Goal: Navigation & Orientation: Understand site structure

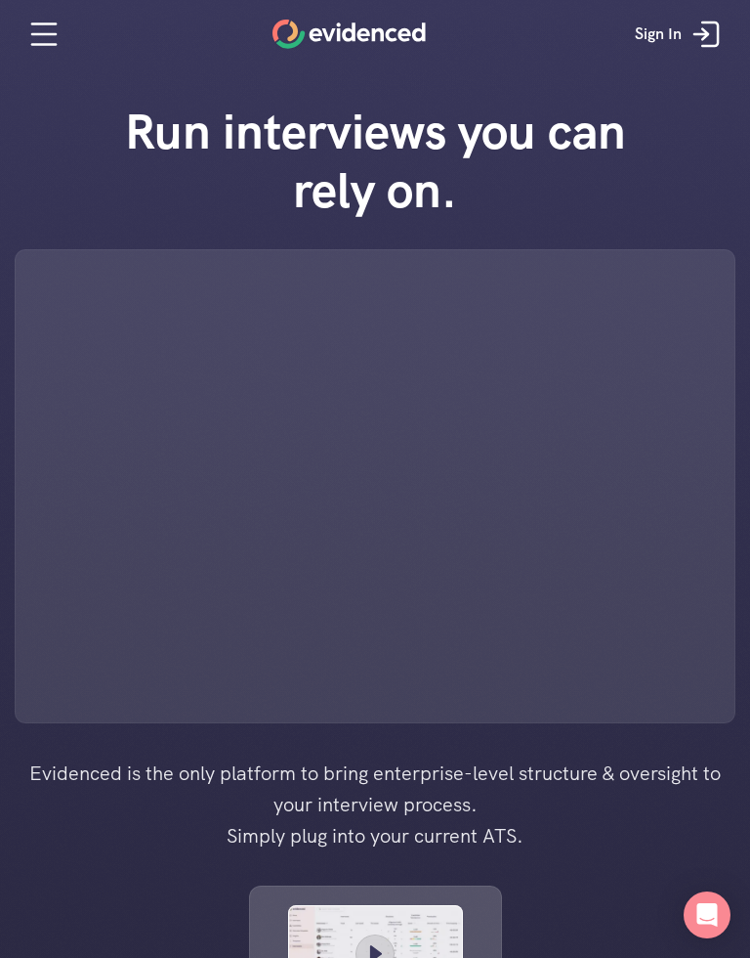
click at [37, 26] on icon at bounding box center [43, 34] width 39 height 39
click at [56, 36] on icon at bounding box center [43, 34] width 39 height 39
click at [56, 34] on icon at bounding box center [43, 34] width 23 height 0
click at [51, 36] on icon at bounding box center [43, 34] width 39 height 39
click at [51, 34] on icon at bounding box center [43, 34] width 23 height 0
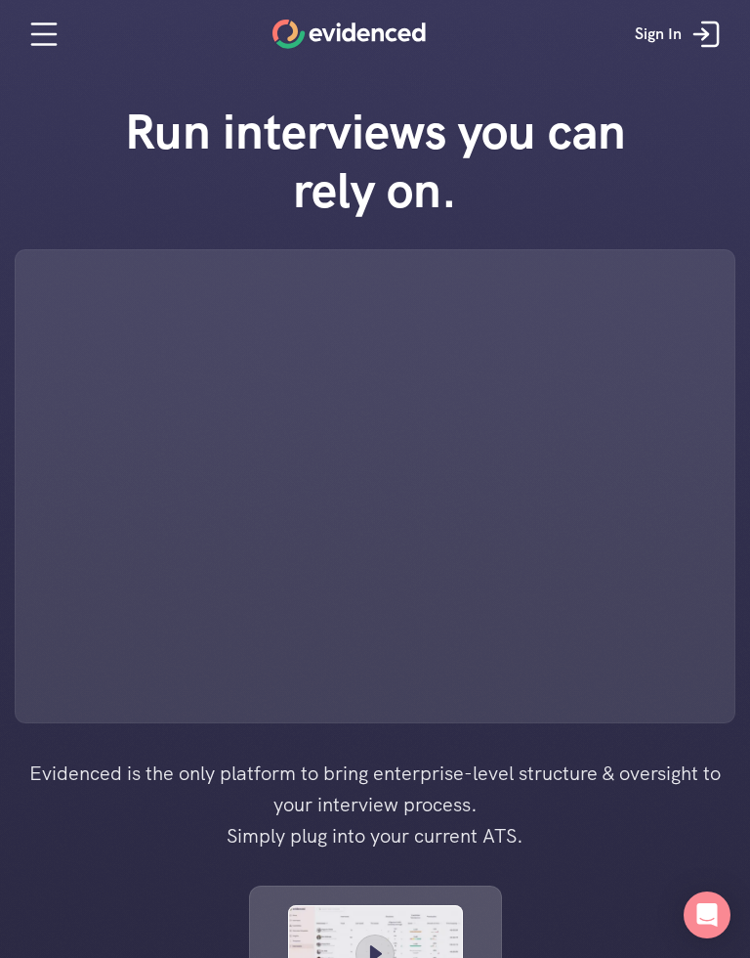
click at [59, 31] on icon at bounding box center [43, 34] width 39 height 39
click at [59, 30] on icon at bounding box center [43, 34] width 39 height 39
click at [34, 42] on icon at bounding box center [43, 34] width 39 height 39
click at [34, 41] on icon at bounding box center [43, 34] width 39 height 39
click at [42, 28] on icon at bounding box center [43, 34] width 39 height 39
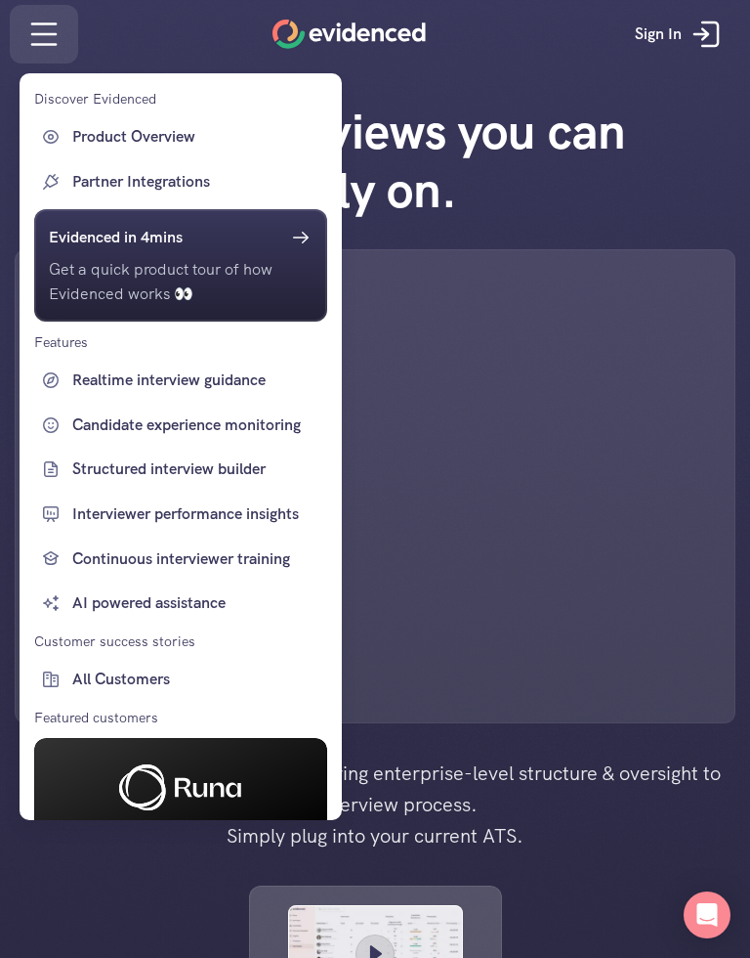
click at [704, 28] on div at bounding box center [375, 479] width 750 height 958
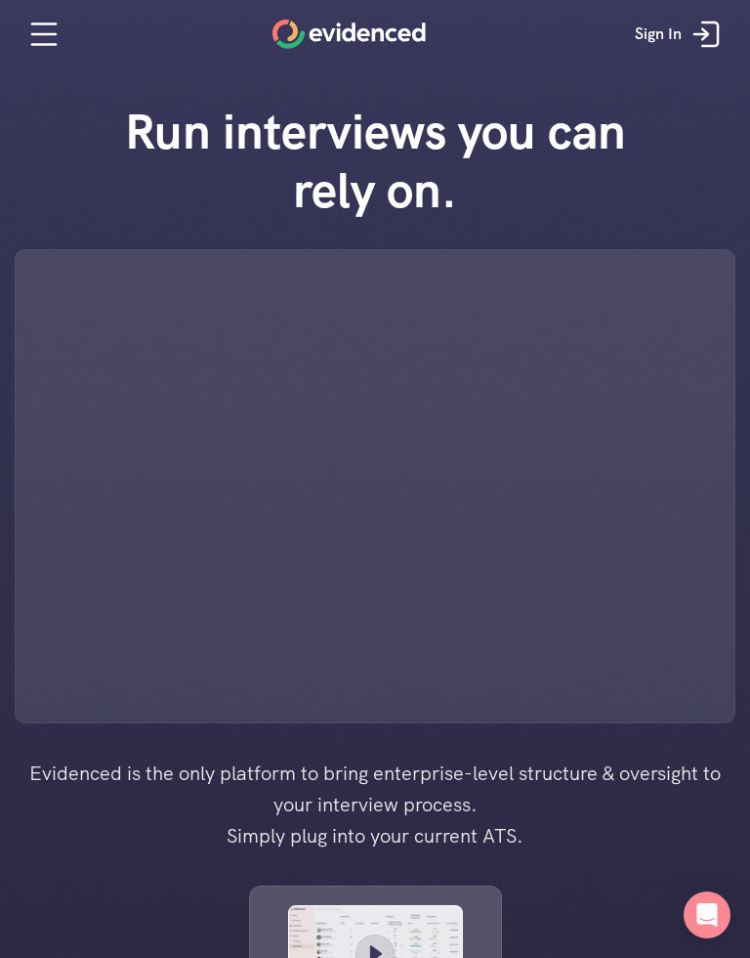
click at [702, 38] on icon at bounding box center [705, 34] width 6 height 11
